Goal: Find specific page/section: Find specific page/section

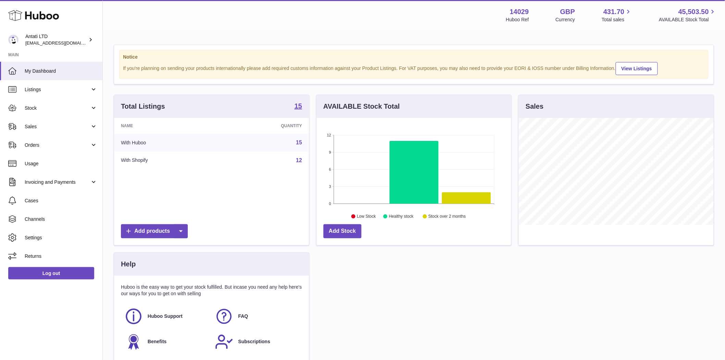
scroll to position [107, 195]
click at [38, 91] on span "Listings" at bounding box center [57, 89] width 65 height 7
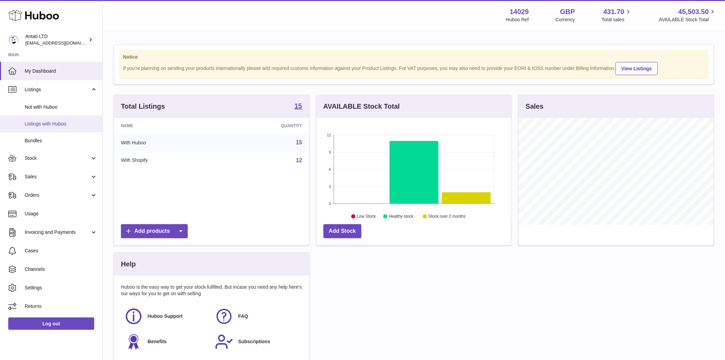
click at [50, 122] on span "Listings with Huboo" at bounding box center [61, 124] width 73 height 7
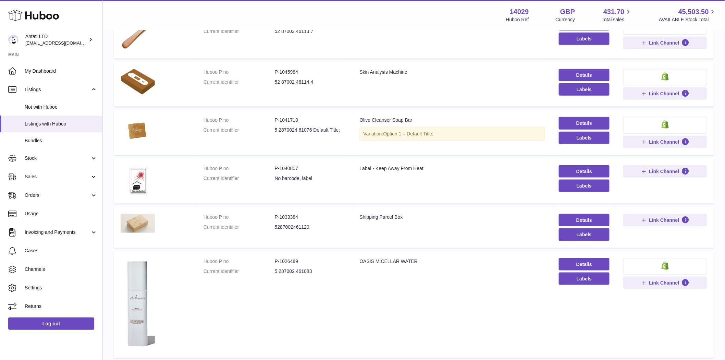
scroll to position [343, 0]
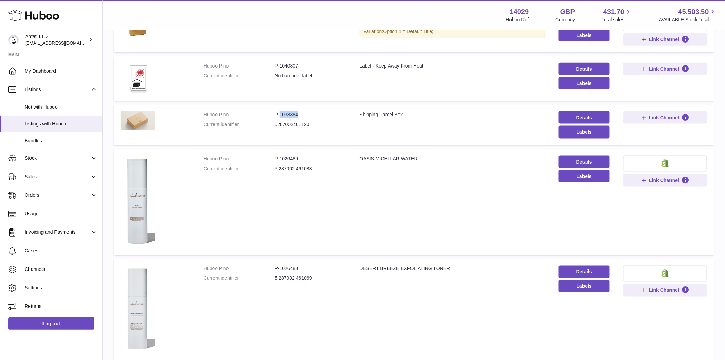
drag, startPoint x: 303, startPoint y: 115, endPoint x: 279, endPoint y: 117, distance: 24.0
click at [279, 117] on dd "P-1033384" at bounding box center [310, 114] width 71 height 7
copy dd "1033384"
click at [133, 123] on img at bounding box center [138, 120] width 34 height 19
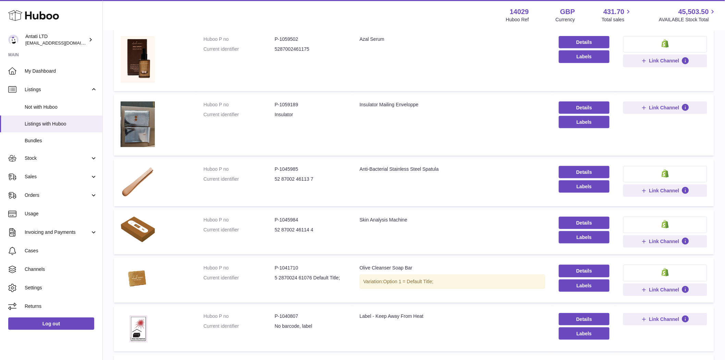
scroll to position [0, 0]
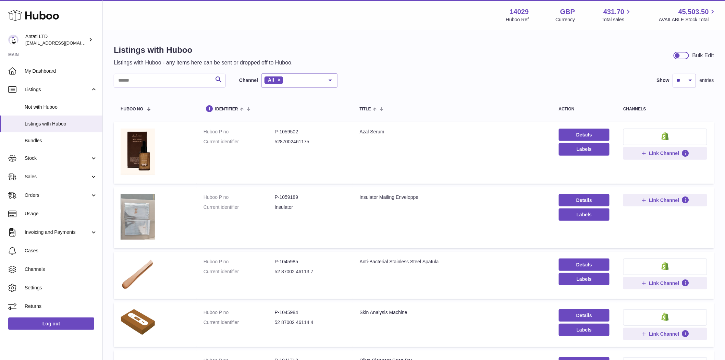
click at [143, 218] on img at bounding box center [138, 217] width 34 height 46
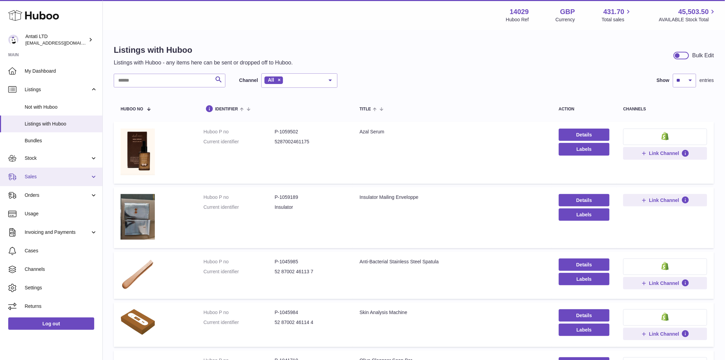
click at [29, 177] on span "Sales" at bounding box center [57, 176] width 65 height 7
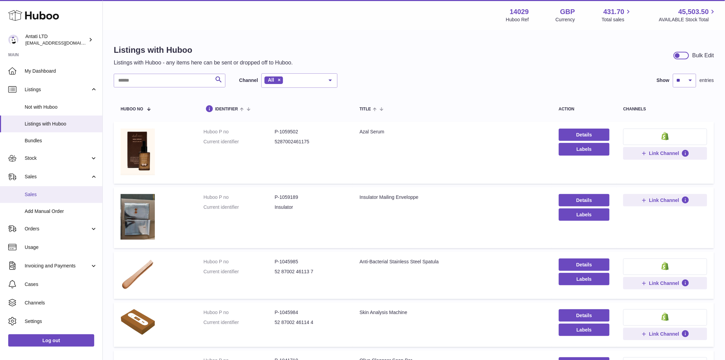
click at [46, 194] on span "Sales" at bounding box center [61, 194] width 73 height 7
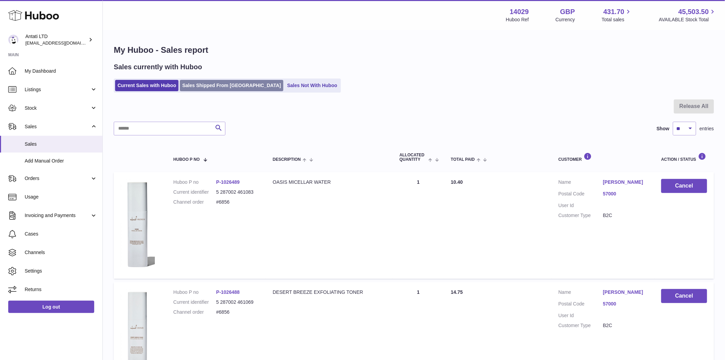
click at [203, 90] on link "Sales Shipped From Huboo" at bounding box center [231, 85] width 103 height 11
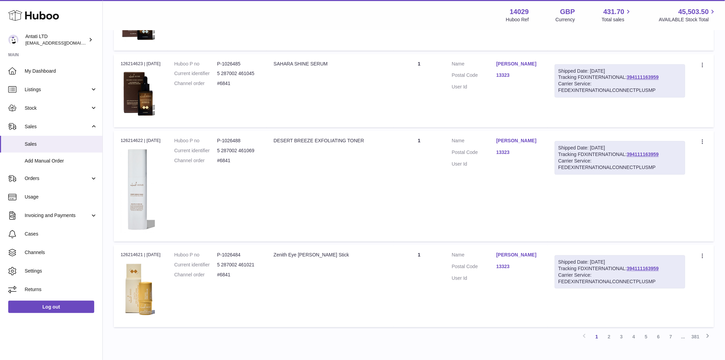
scroll to position [627, 0]
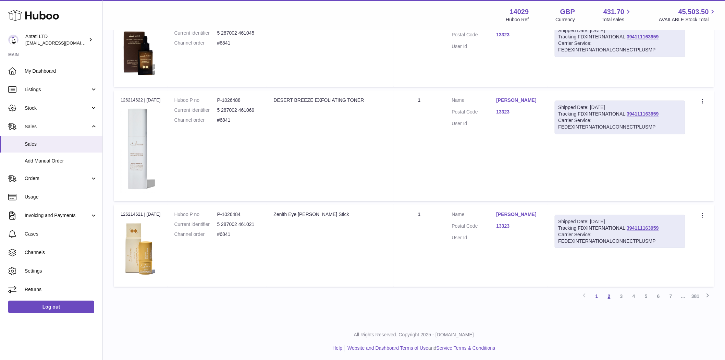
click at [608, 297] on link "2" at bounding box center [609, 296] width 12 height 12
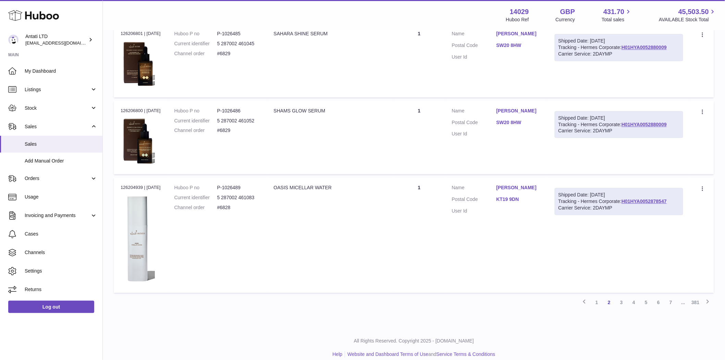
scroll to position [714, 0]
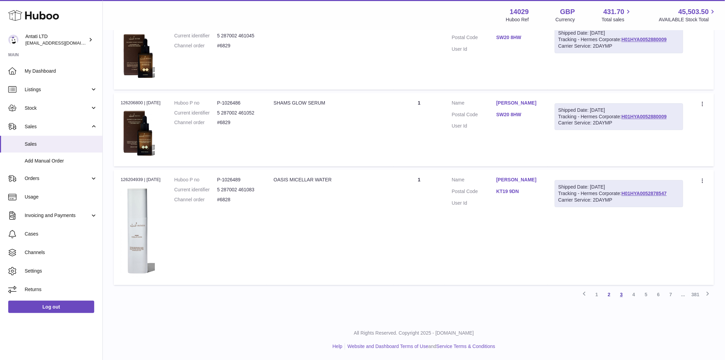
click at [624, 296] on link "3" at bounding box center [621, 294] width 12 height 12
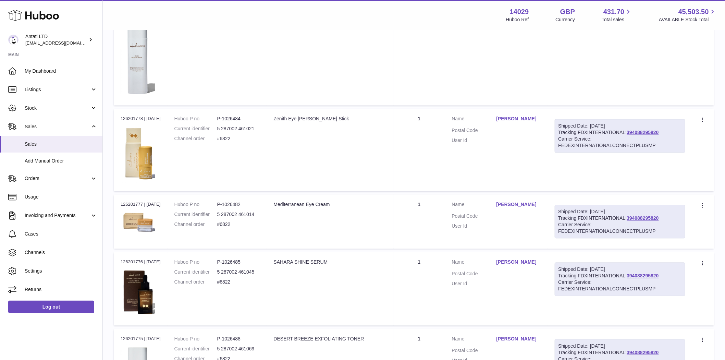
scroll to position [705, 0]
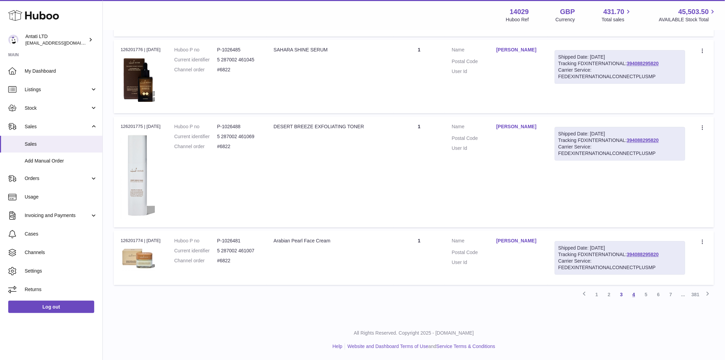
click at [634, 296] on link "4" at bounding box center [634, 294] width 12 height 12
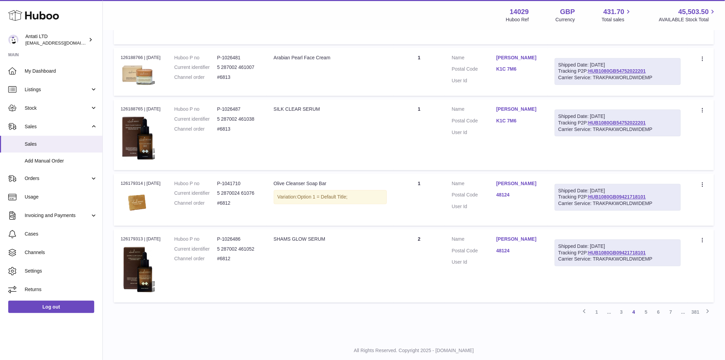
scroll to position [539, 0]
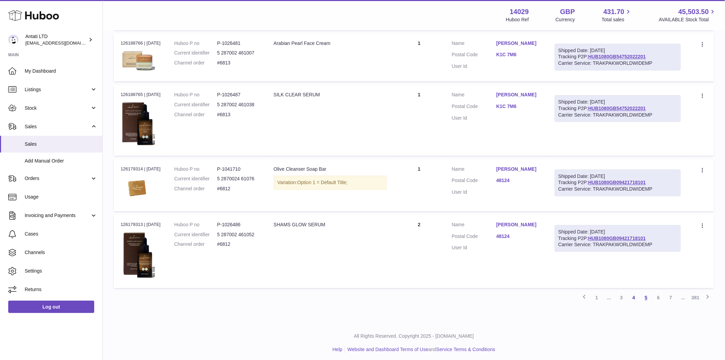
click at [644, 297] on link "5" at bounding box center [646, 298] width 12 height 12
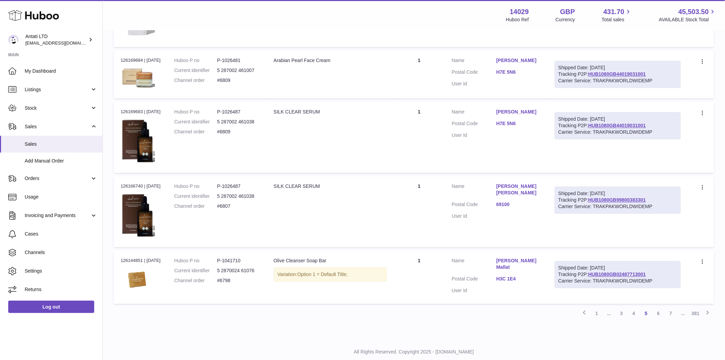
scroll to position [619, 0]
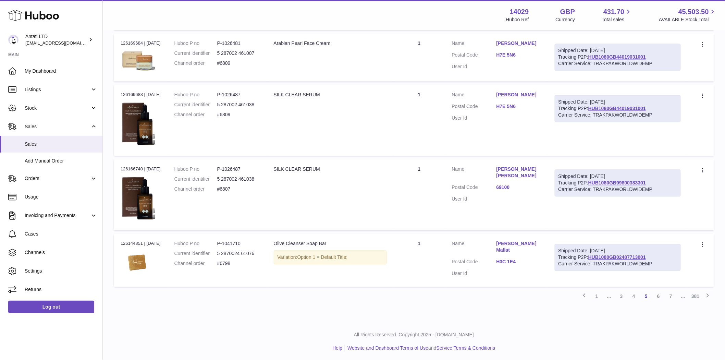
drag, startPoint x: 656, startPoint y: 298, endPoint x: 652, endPoint y: 297, distance: 3.9
click at [656, 297] on link "6" at bounding box center [658, 296] width 12 height 12
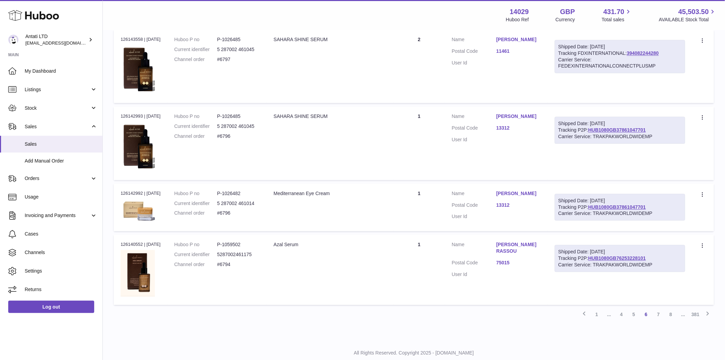
scroll to position [563, 0]
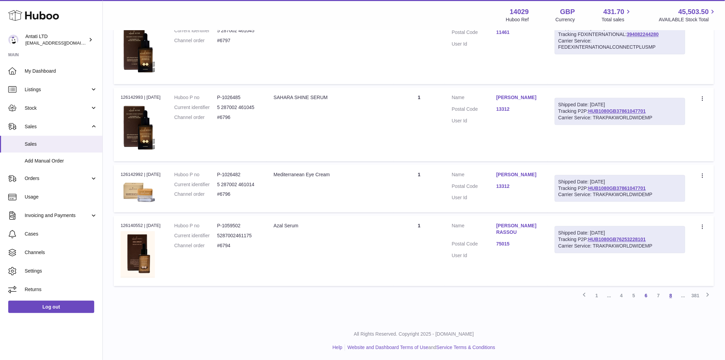
click at [670, 296] on link "8" at bounding box center [671, 295] width 12 height 12
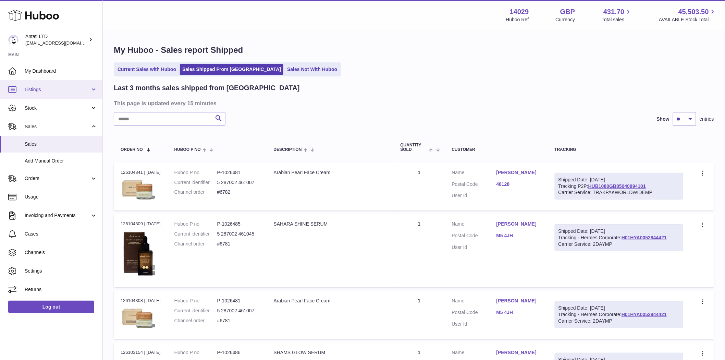
click at [33, 91] on span "Listings" at bounding box center [57, 89] width 65 height 7
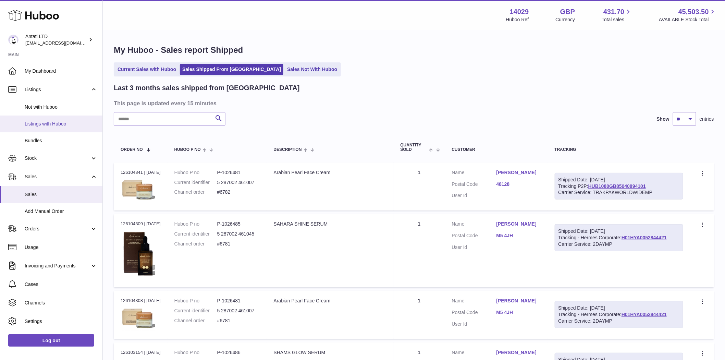
click at [35, 124] on span "Listings with Huboo" at bounding box center [61, 124] width 73 height 7
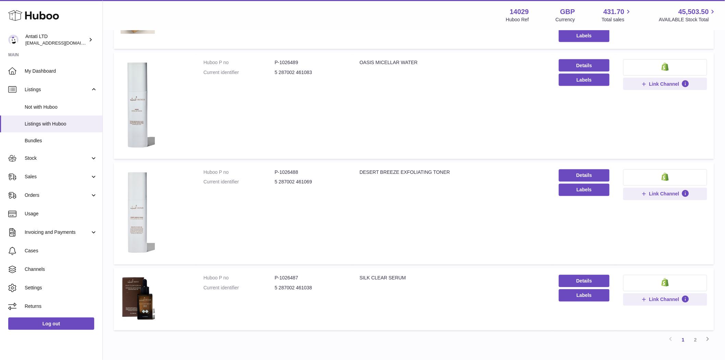
scroll to position [484, 0]
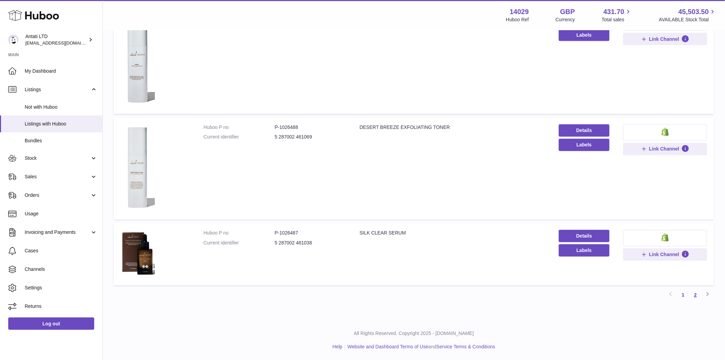
click at [694, 294] on link "2" at bounding box center [695, 295] width 12 height 12
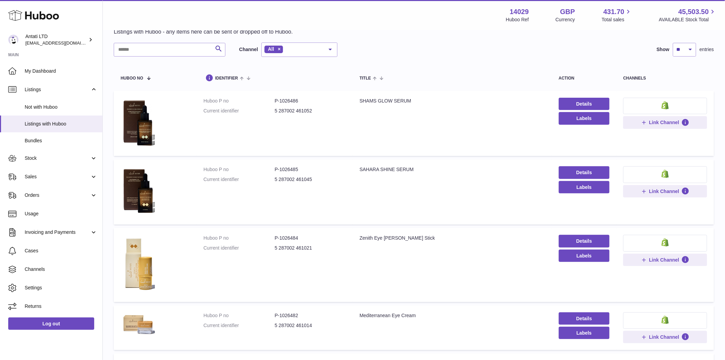
scroll to position [144, 0]
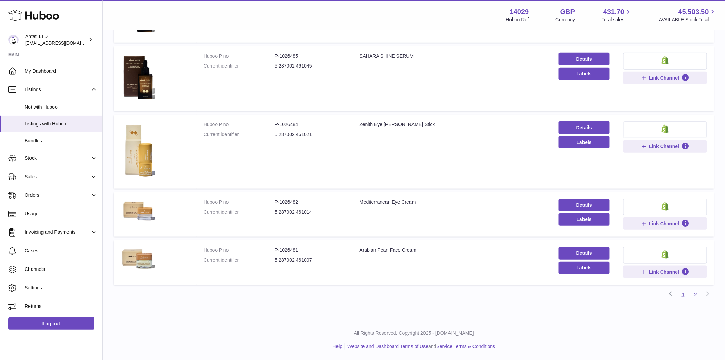
click at [682, 298] on link "1" at bounding box center [683, 294] width 12 height 12
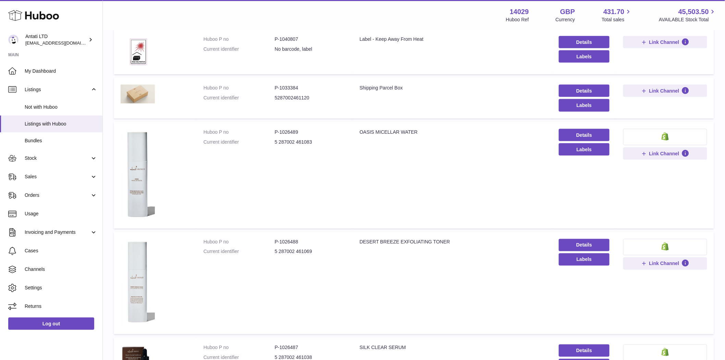
scroll to position [255, 0]
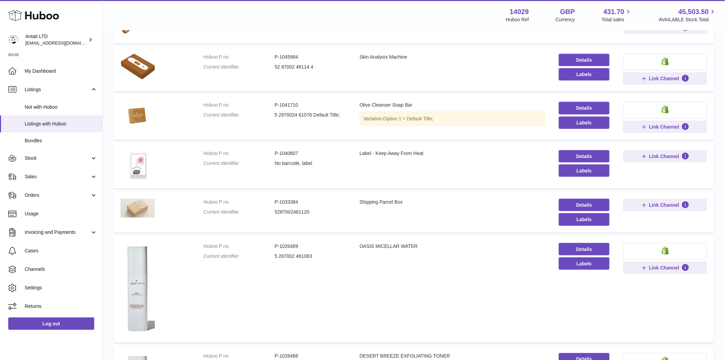
click at [134, 162] on img at bounding box center [138, 165] width 34 height 30
drag, startPoint x: 304, startPoint y: 154, endPoint x: 278, endPoint y: 156, distance: 25.8
click at [278, 156] on dd "P-1040807" at bounding box center [310, 153] width 71 height 7
copy dd "1040807"
